Goal: Transaction & Acquisition: Download file/media

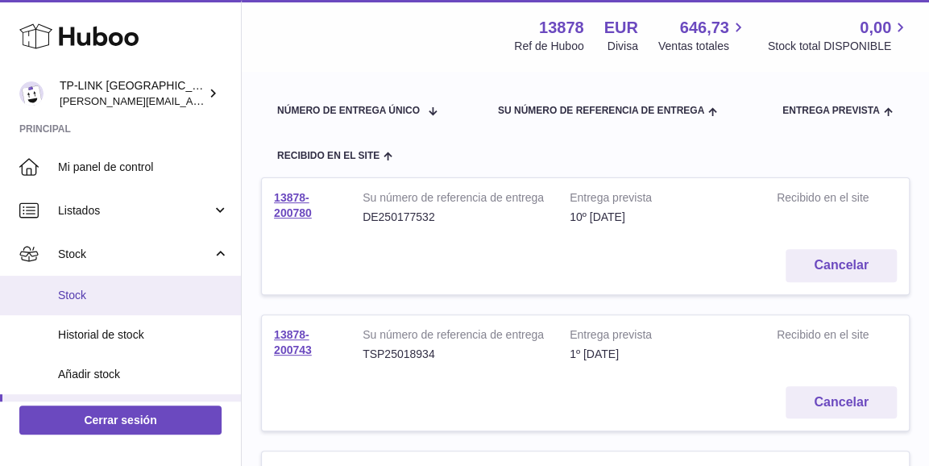
drag, startPoint x: 164, startPoint y: 289, endPoint x: 184, endPoint y: 290, distance: 19.4
click at [164, 289] on span "Stock" at bounding box center [143, 295] width 171 height 15
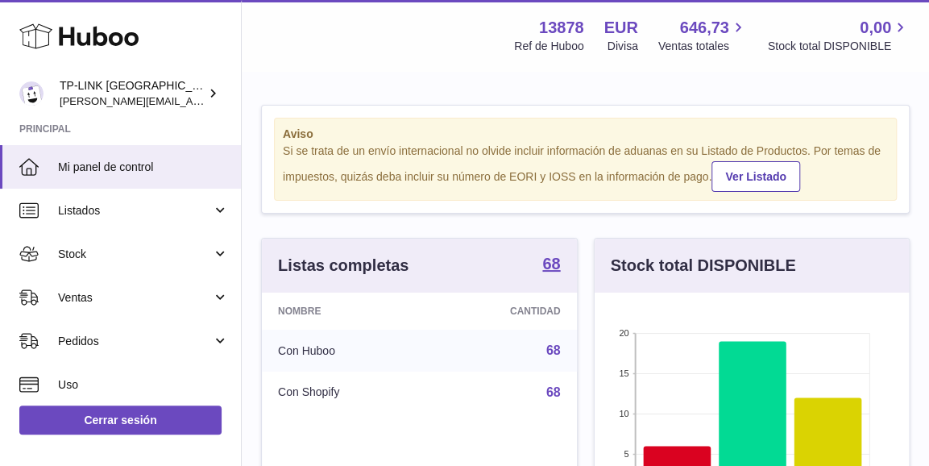
scroll to position [251, 314]
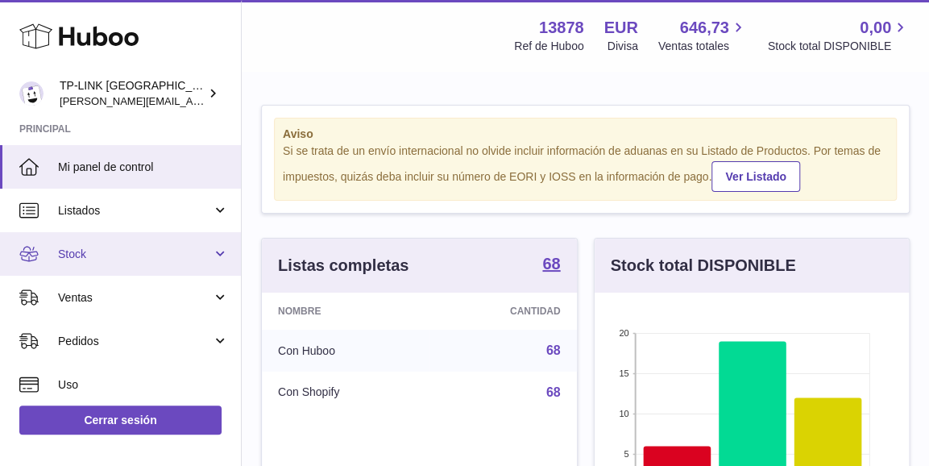
click at [215, 267] on link "Stock" at bounding box center [120, 254] width 241 height 44
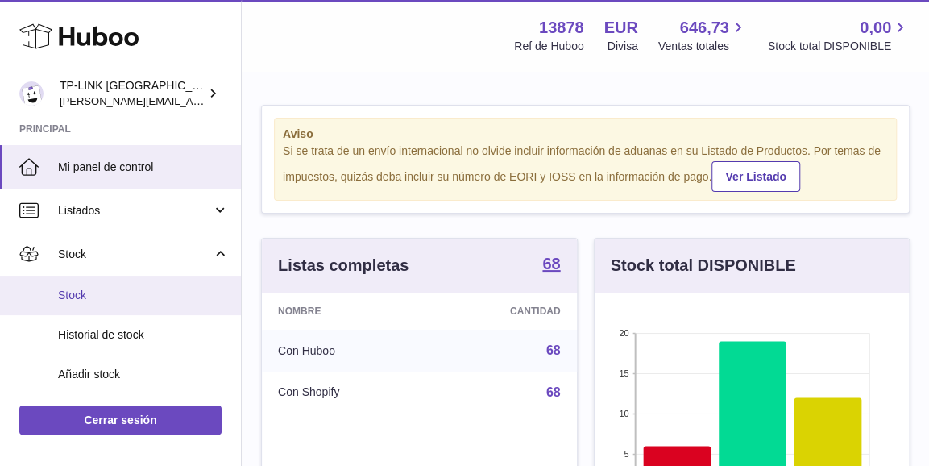
click at [105, 297] on span "Stock" at bounding box center [143, 295] width 171 height 15
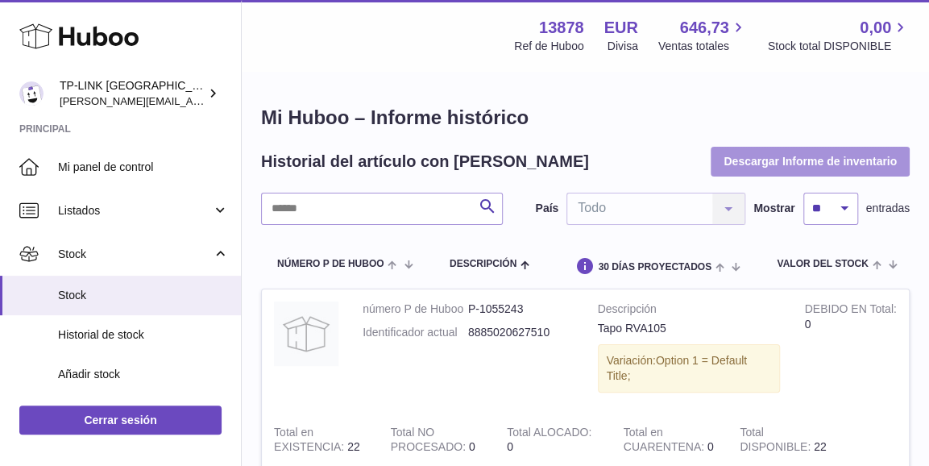
click at [790, 164] on button "Descargar Informe de inventario" at bounding box center [810, 161] width 199 height 29
